Goal: Information Seeking & Learning: Find specific fact

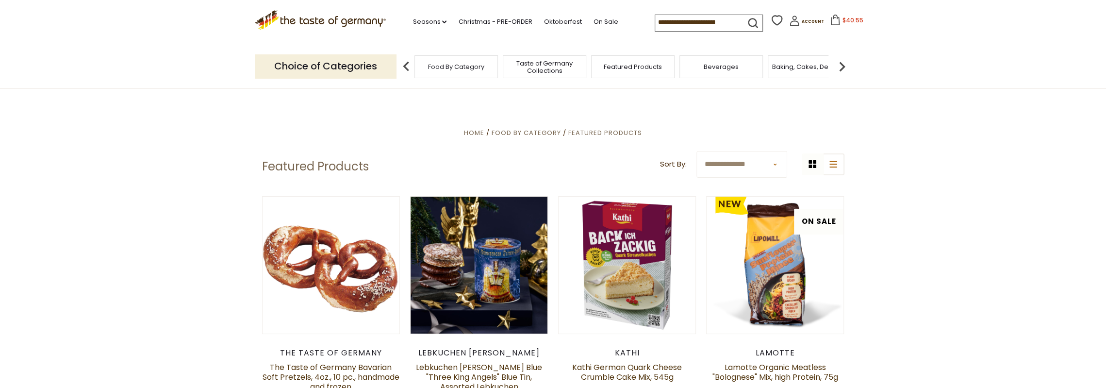
click at [830, 19] on icon at bounding box center [835, 20] width 11 height 11
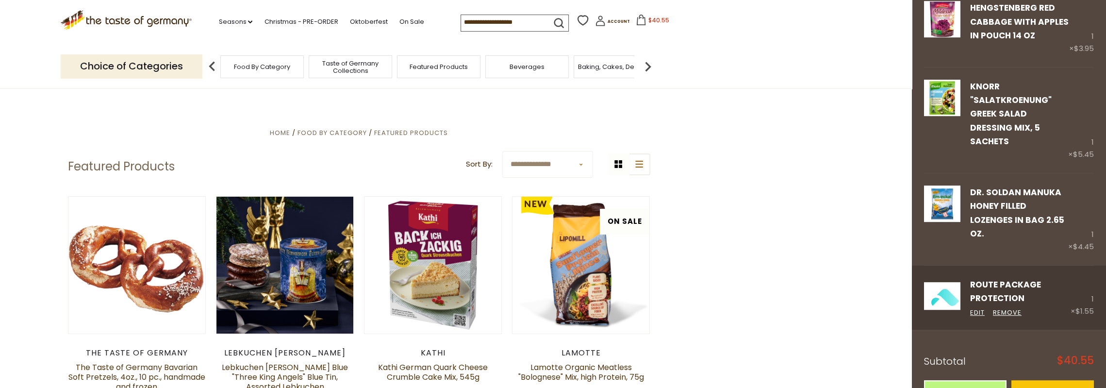
scroll to position [405, 0]
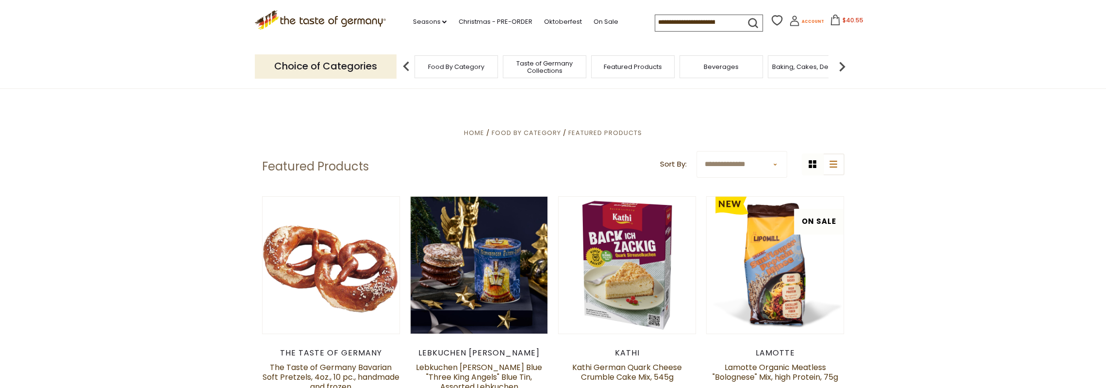
click at [791, 23] on icon at bounding box center [794, 21] width 11 height 11
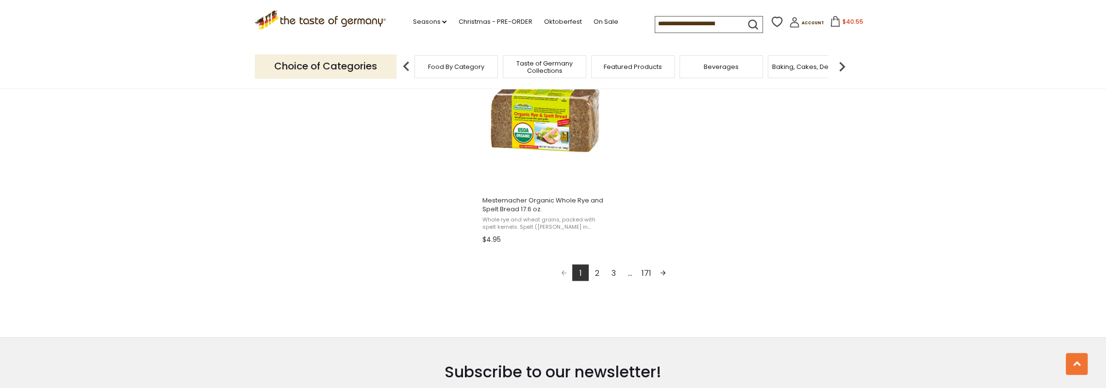
scroll to position [1844, 0]
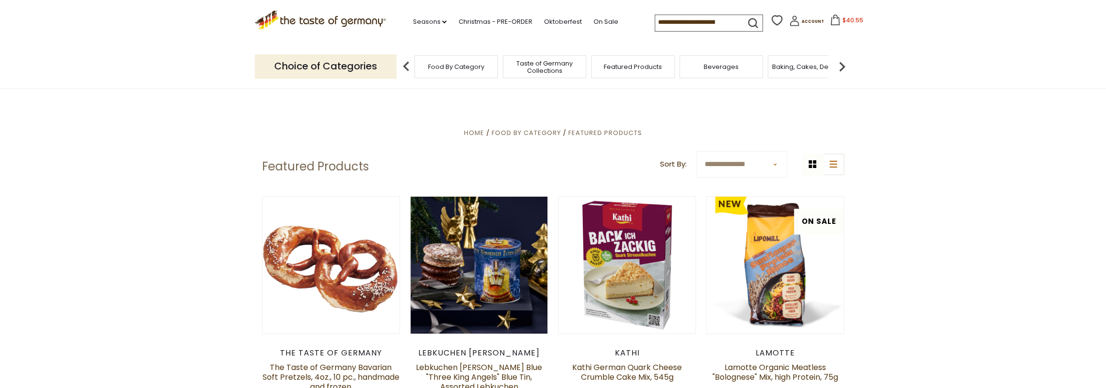
click at [715, 22] on input at bounding box center [696, 22] width 82 height 14
drag, startPoint x: 721, startPoint y: 20, endPoint x: 716, endPoint y: 14, distance: 7.6
click at [718, 18] on input at bounding box center [696, 22] width 82 height 14
drag, startPoint x: 646, startPoint y: 21, endPoint x: 666, endPoint y: 19, distance: 19.5
click at [676, 22] on input at bounding box center [696, 22] width 82 height 14
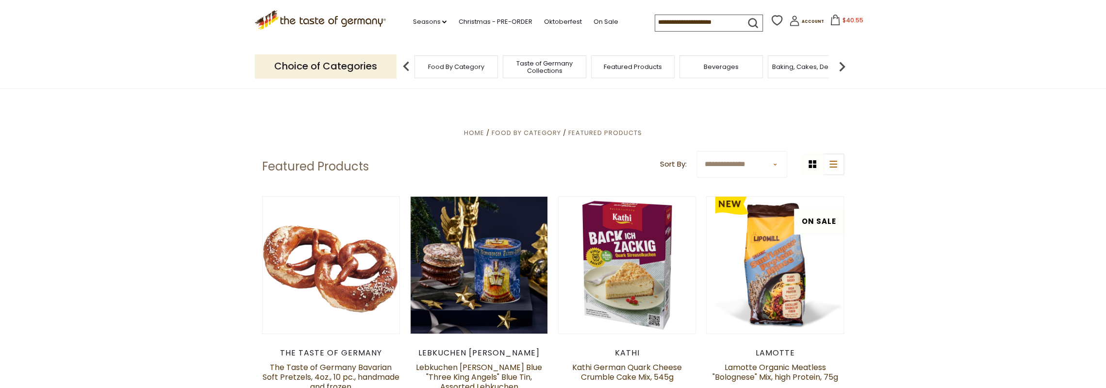
drag, startPoint x: 645, startPoint y: 20, endPoint x: 723, endPoint y: 19, distance: 77.2
click at [722, 19] on input at bounding box center [696, 22] width 82 height 14
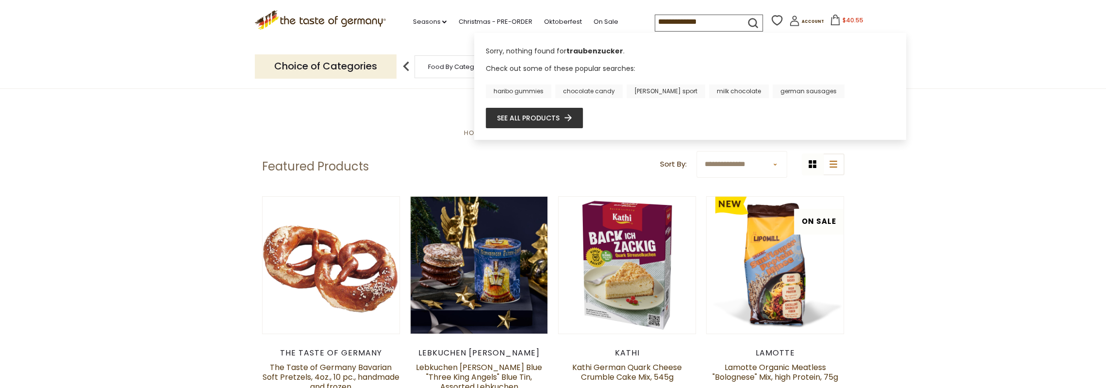
type input "**********"
click at [518, 116] on link "See all products" at bounding box center [534, 118] width 75 height 11
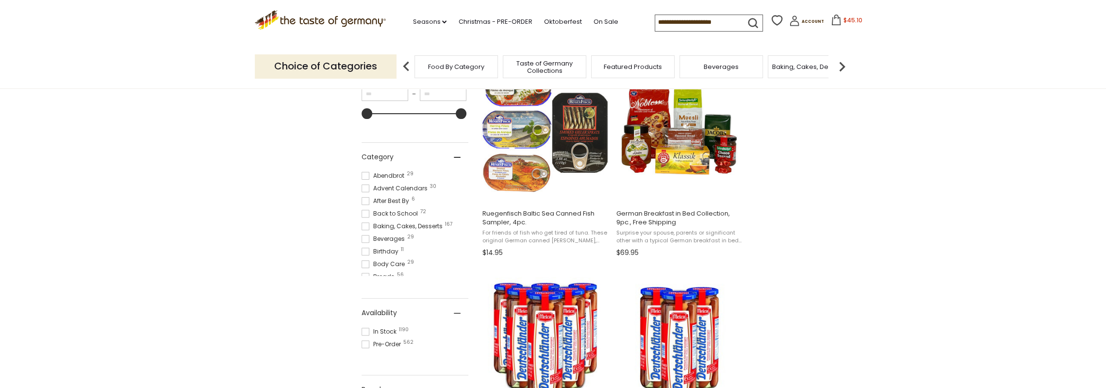
scroll to position [243, 0]
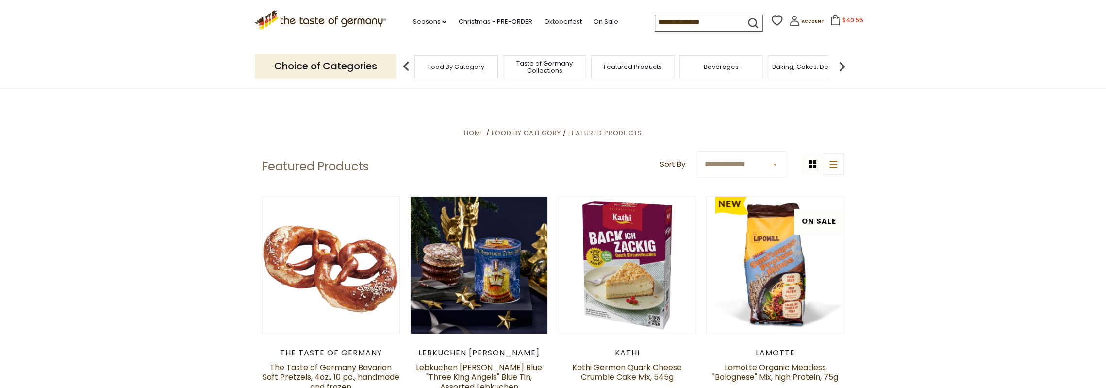
drag, startPoint x: 645, startPoint y: 19, endPoint x: 720, endPoint y: 17, distance: 74.8
click at [720, 17] on input at bounding box center [696, 22] width 82 height 14
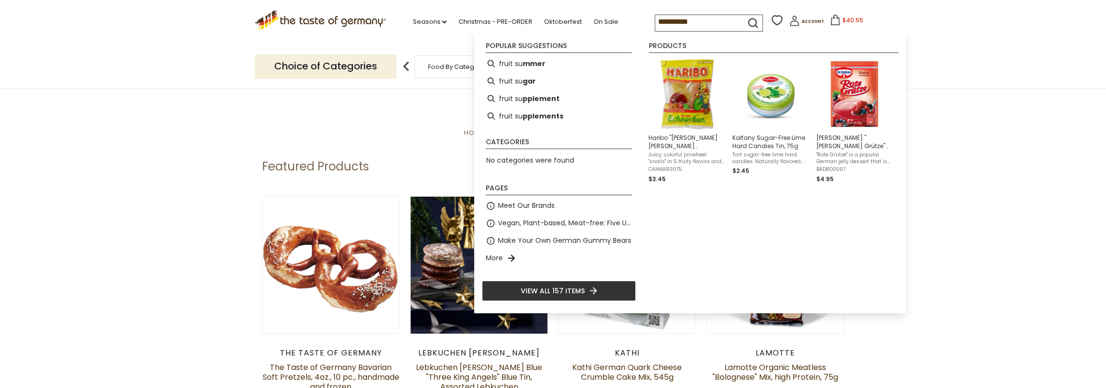
type input "**********"
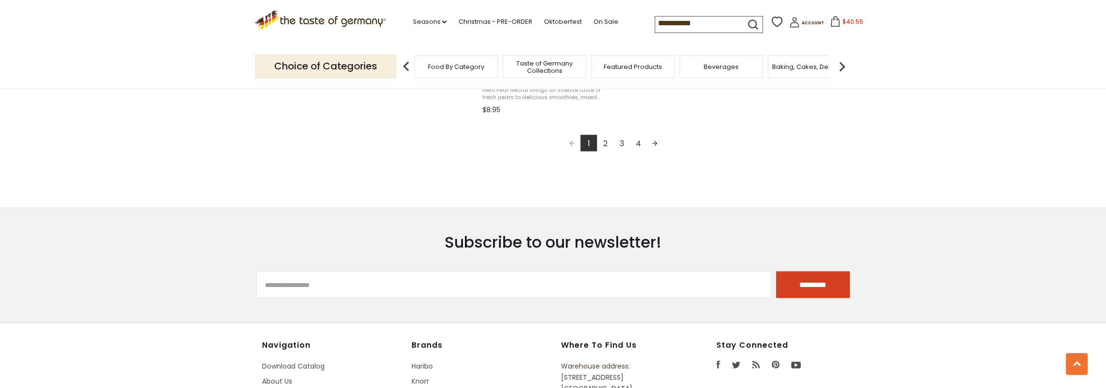
scroll to position [1893, 0]
click at [656, 141] on link "Next page" at bounding box center [654, 141] width 17 height 17
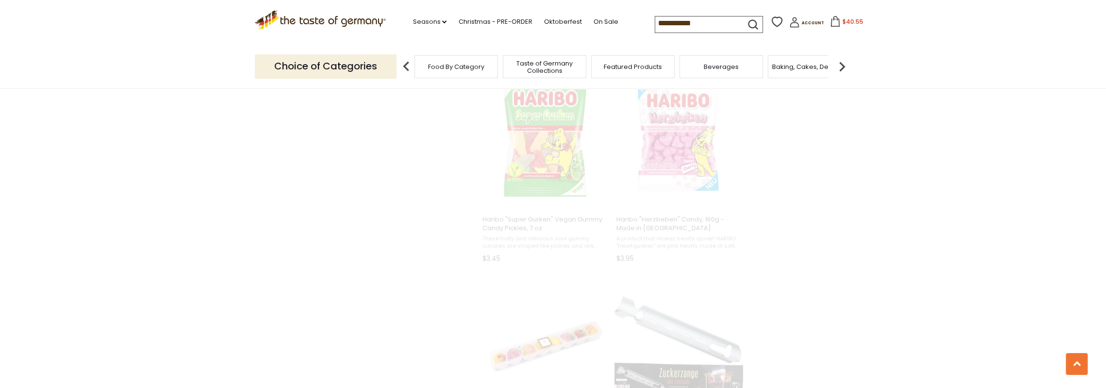
type input "**********"
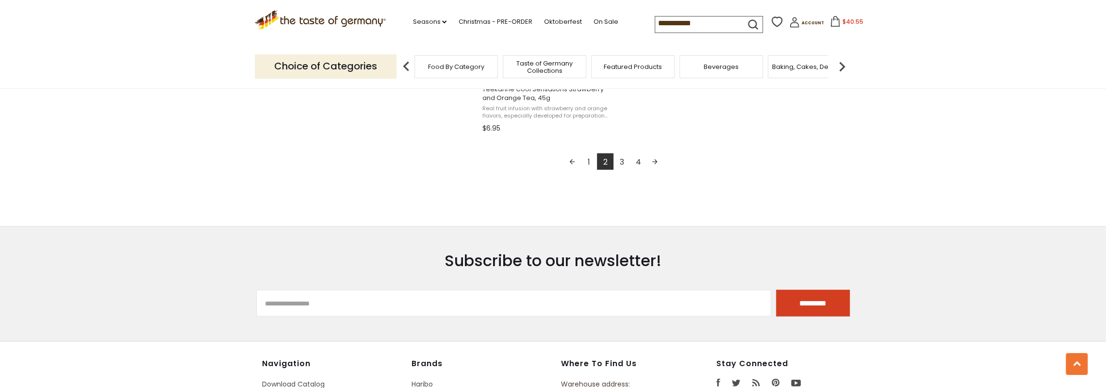
scroll to position [1844, 0]
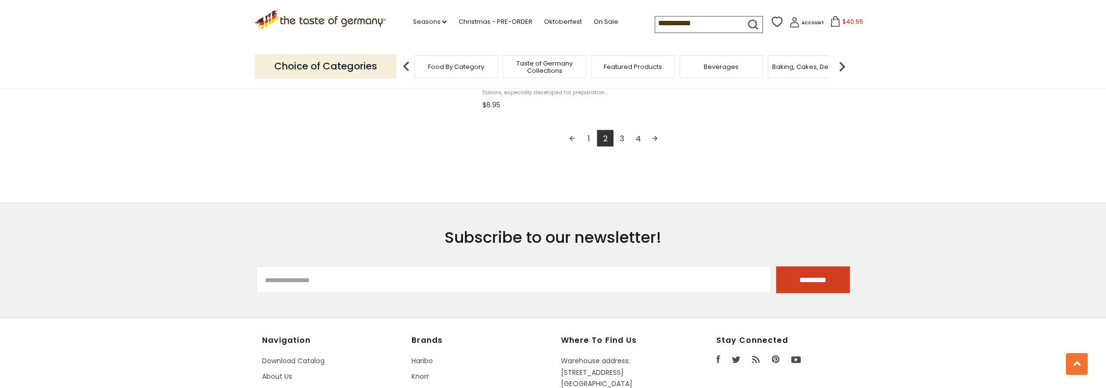
click at [650, 130] on link "Next page" at bounding box center [654, 138] width 17 height 17
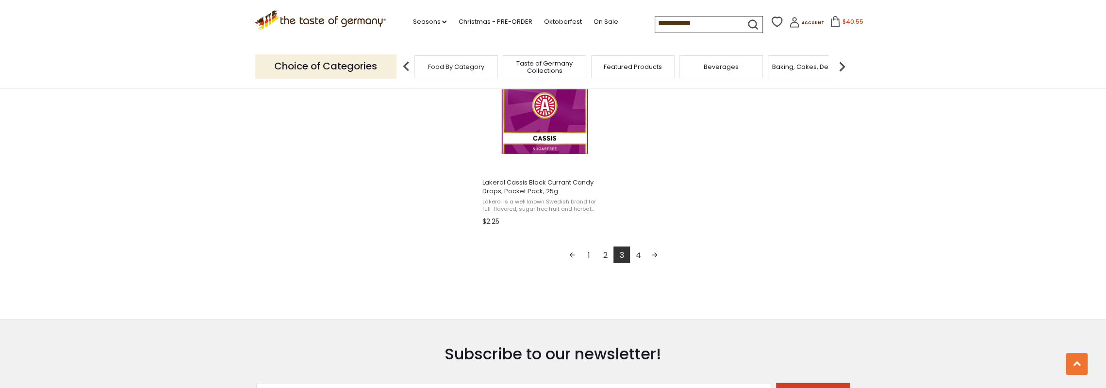
scroll to position [1699, 0]
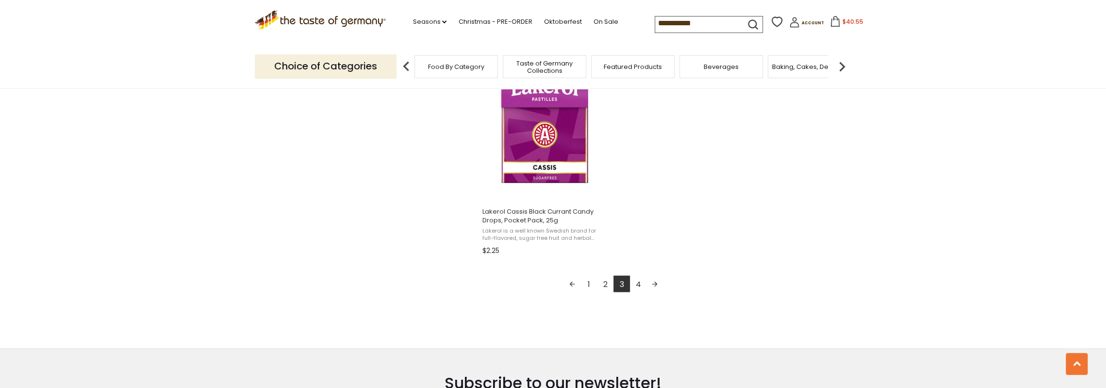
click at [654, 281] on link "Next page" at bounding box center [654, 284] width 17 height 17
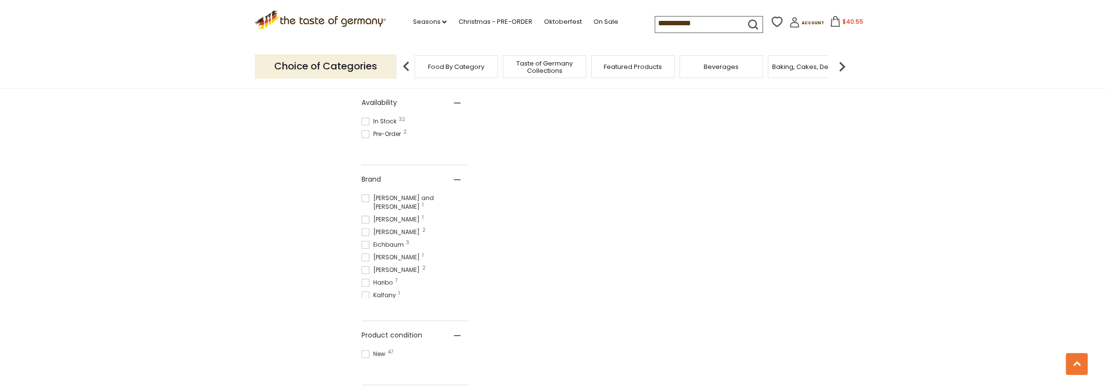
scroll to position [437, 0]
